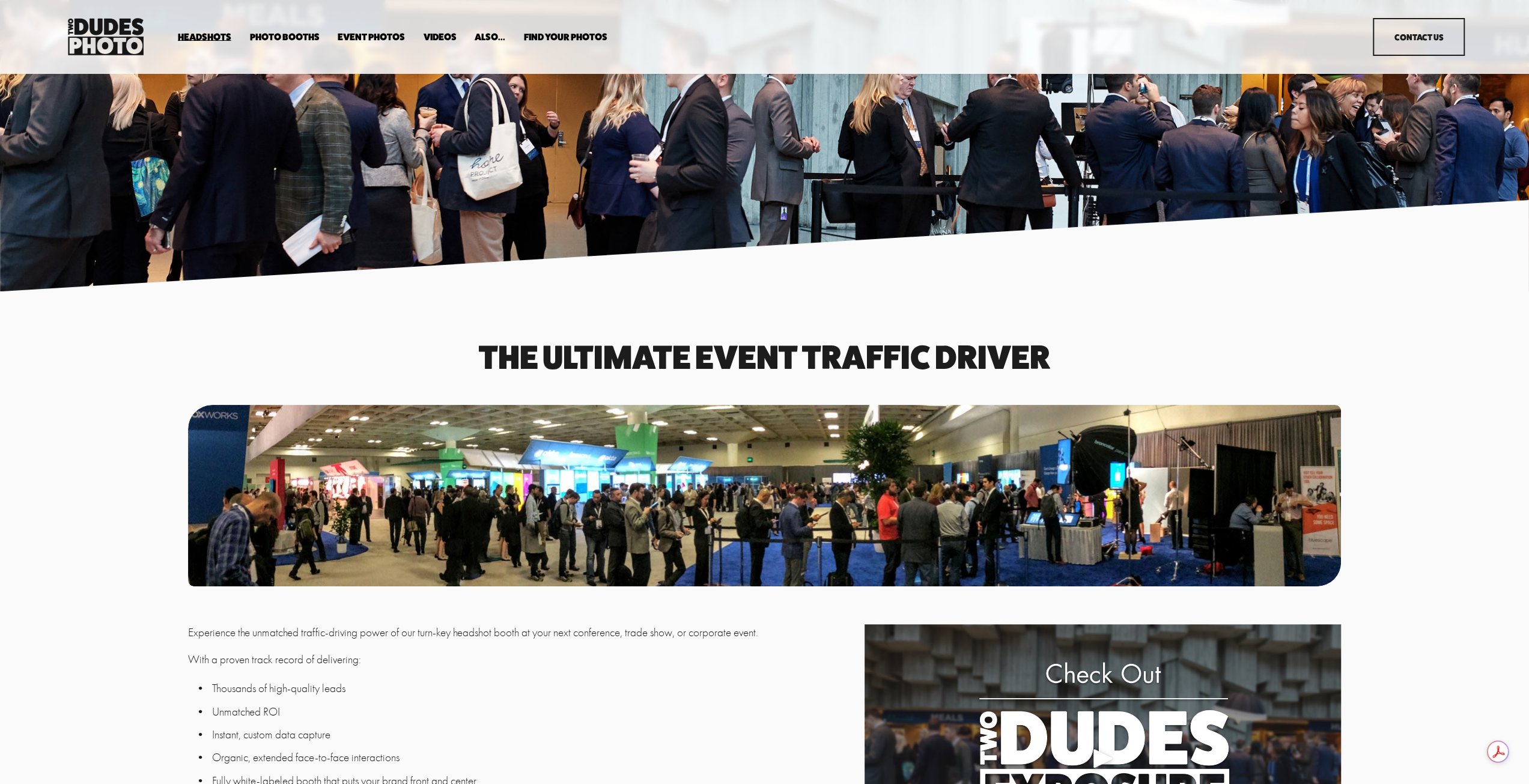
click at [103, 30] on img at bounding box center [105, 36] width 83 height 43
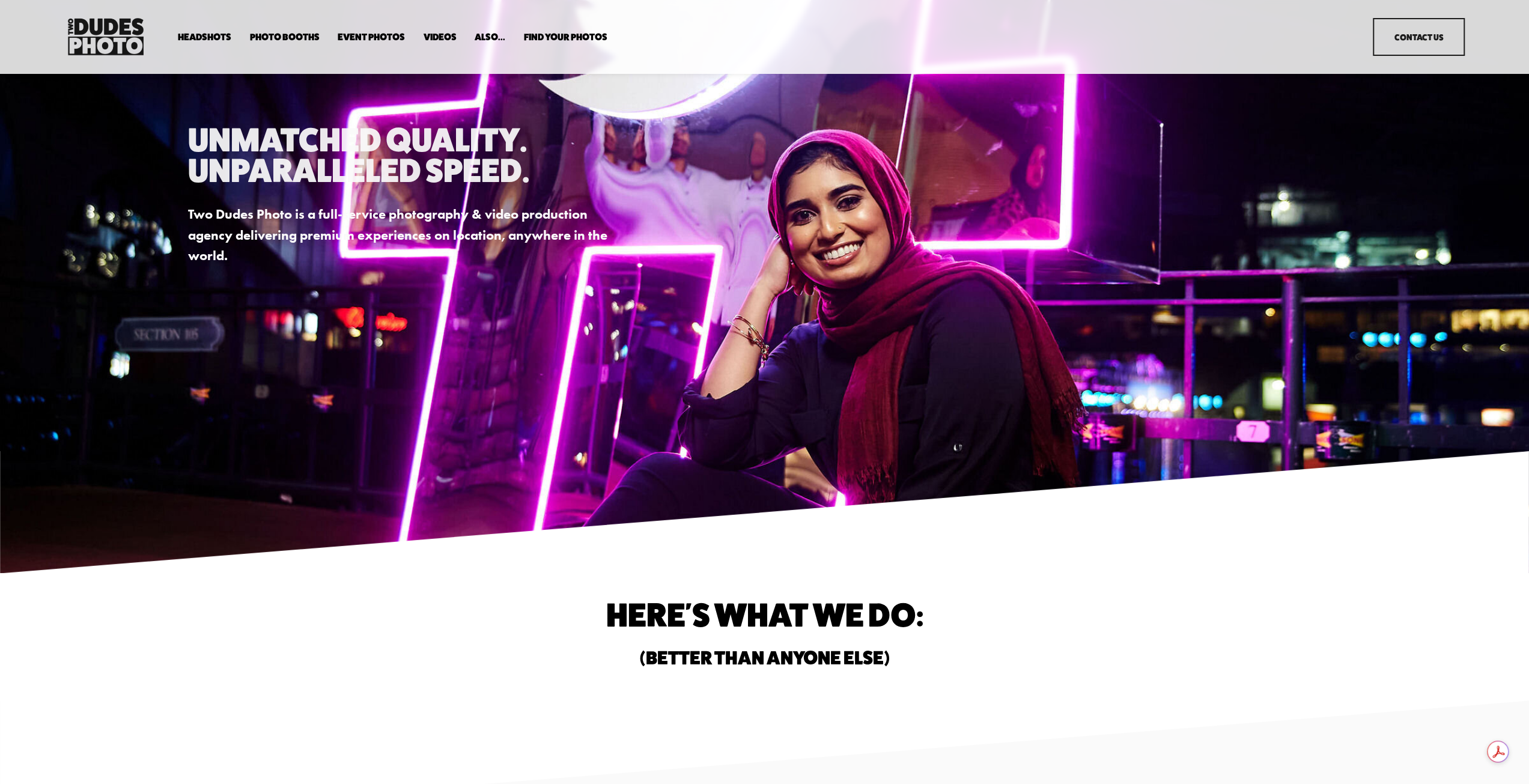
click at [194, 33] on span "Headshots" at bounding box center [205, 37] width 54 height 10
click at [0, 0] on span "Expo Headshots" at bounding box center [0, 0] width 0 height 0
